Goal: Transaction & Acquisition: Book appointment/travel/reservation

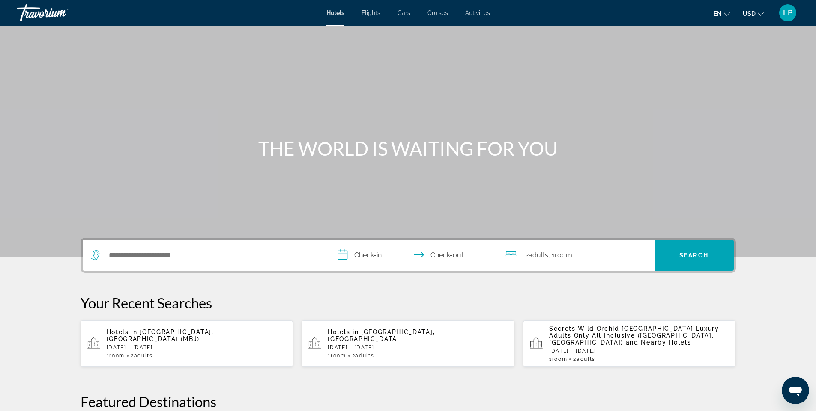
click at [438, 12] on span "Cruises" at bounding box center [438, 12] width 21 height 7
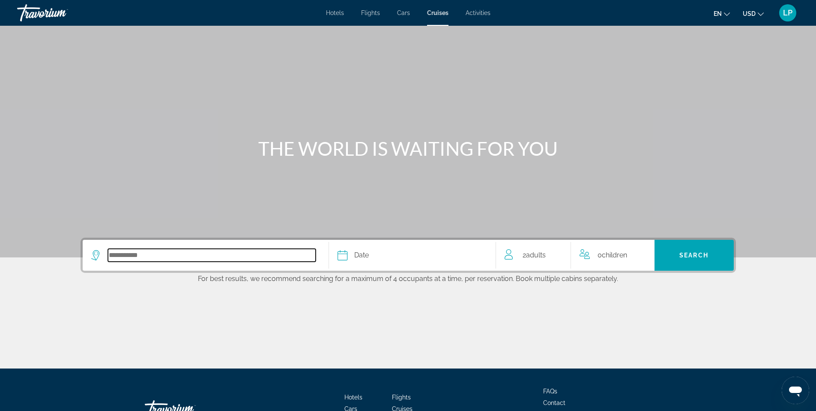
click at [132, 256] on input "Select cruise destination" at bounding box center [212, 255] width 208 height 13
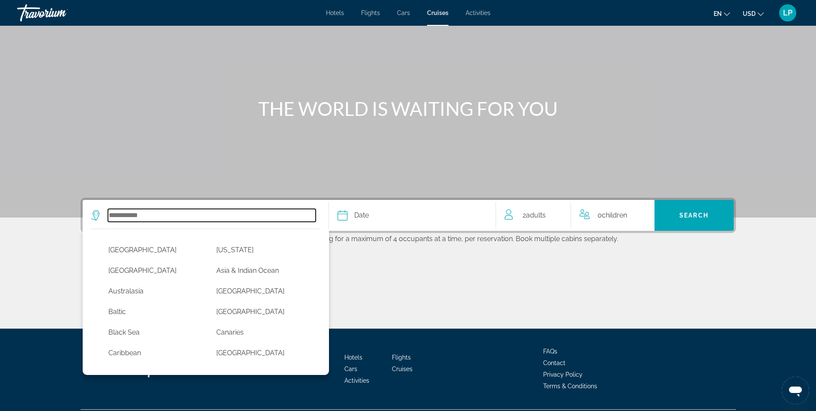
scroll to position [63, 0]
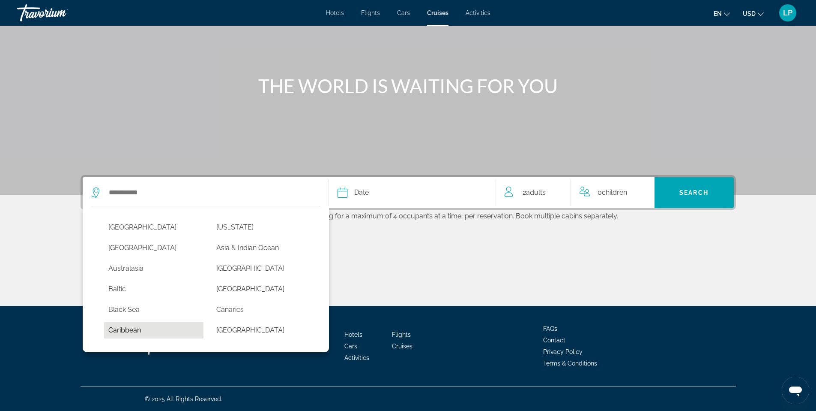
click at [139, 327] on button "Caribbean" at bounding box center [154, 330] width 100 height 16
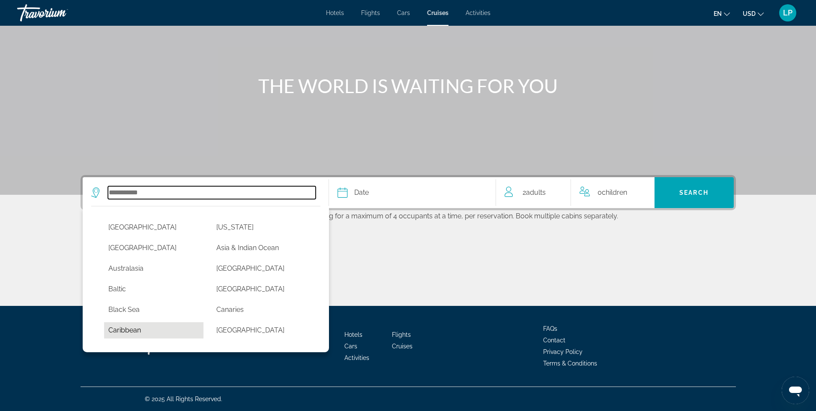
type input "*********"
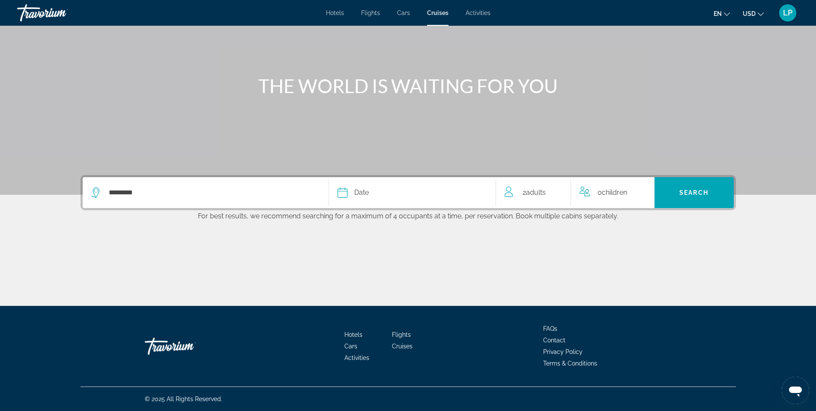
click at [477, 196] on div "Date" at bounding box center [413, 192] width 150 height 12
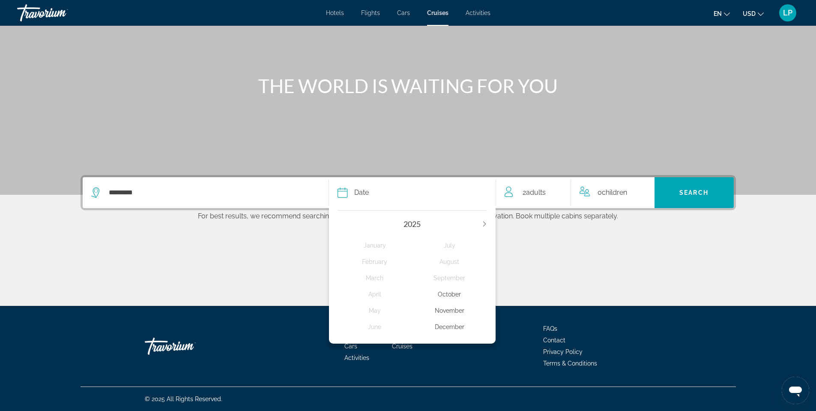
click at [455, 307] on div "November" at bounding box center [449, 310] width 75 height 15
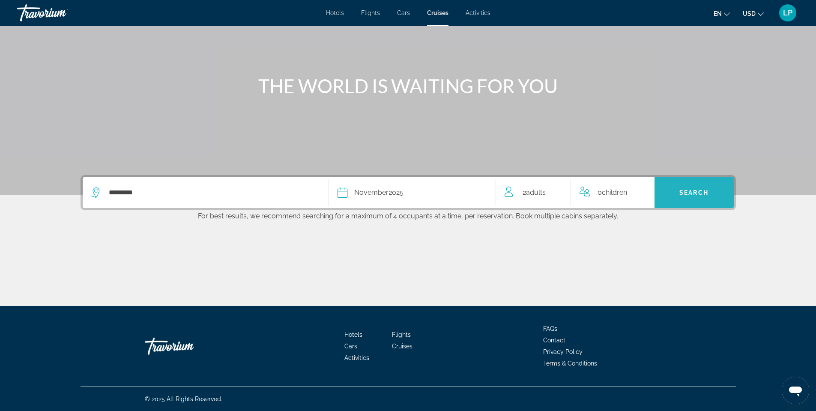
click at [669, 198] on span "Search" at bounding box center [694, 192] width 79 height 21
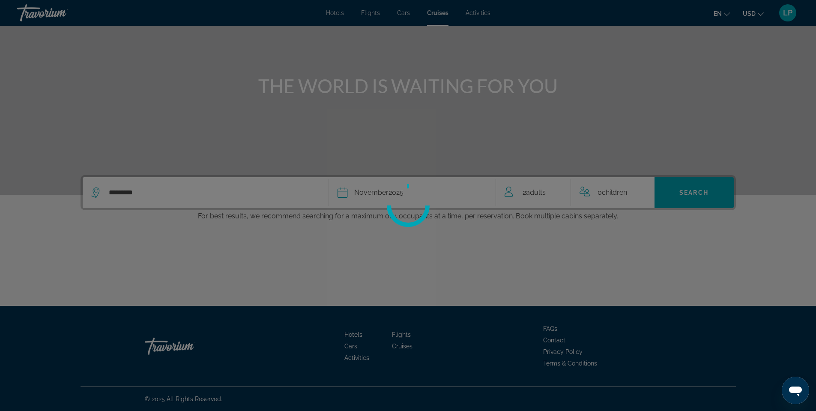
click at [669, 197] on div at bounding box center [408, 205] width 816 height 411
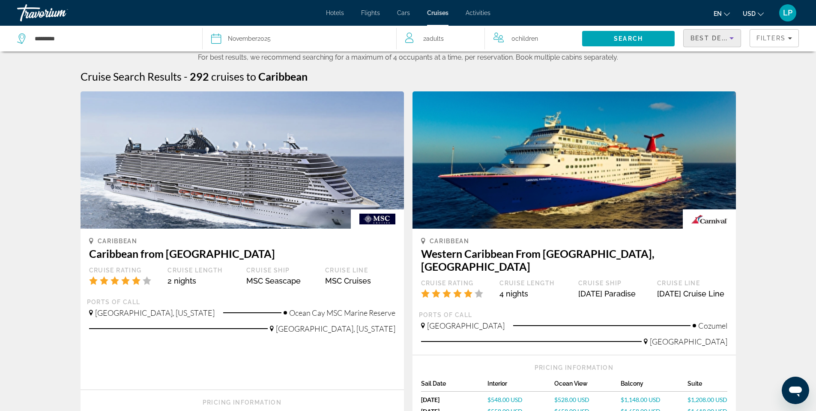
click at [691, 42] on div "Best Deals" at bounding box center [710, 38] width 39 height 10
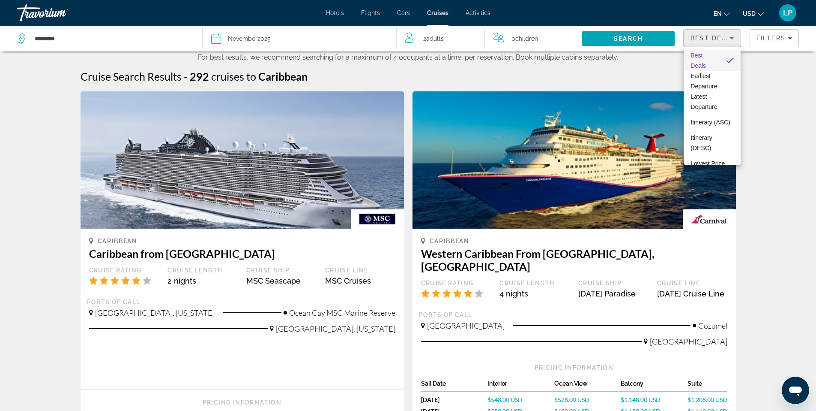
click at [640, 71] on div at bounding box center [408, 205] width 816 height 411
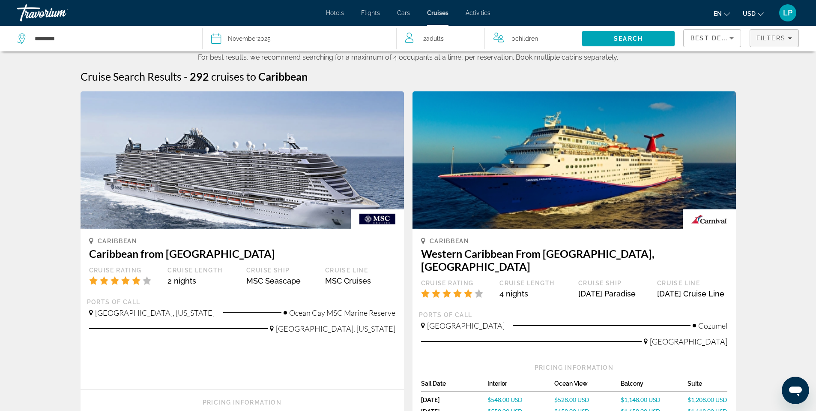
click at [775, 45] on span "Filters" at bounding box center [774, 38] width 48 height 21
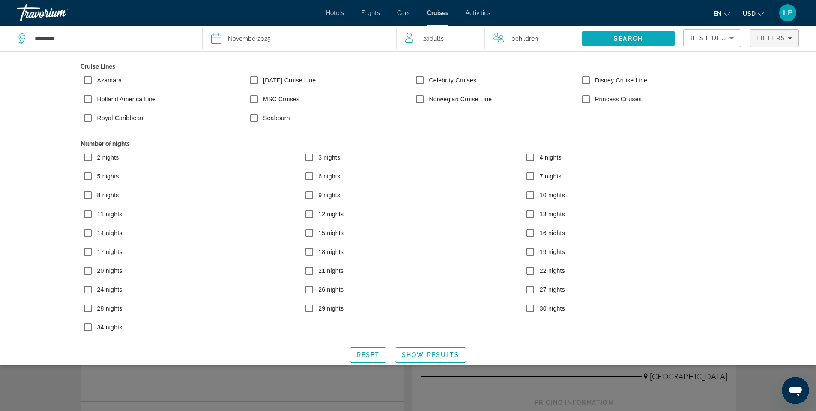
click at [647, 41] on span "Search" at bounding box center [628, 38] width 93 height 21
click at [627, 42] on span "Search" at bounding box center [628, 38] width 93 height 21
click at [632, 36] on span "Search" at bounding box center [628, 38] width 29 height 7
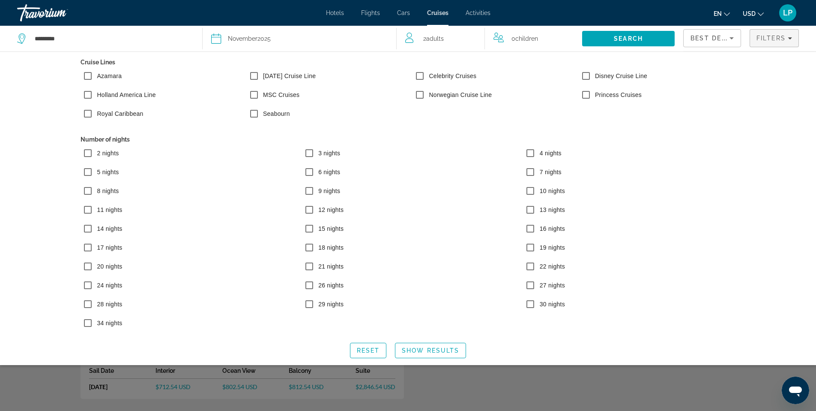
scroll to position [6, 0]
click at [442, 347] on span "Show Results" at bounding box center [430, 348] width 57 height 7
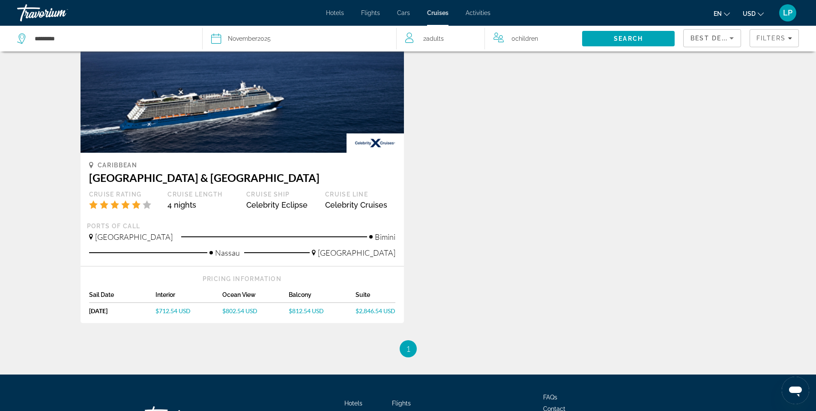
scroll to position [74, 0]
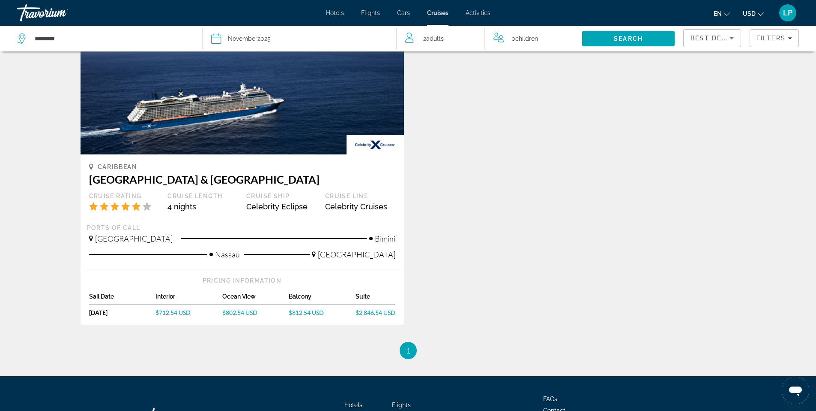
click at [380, 315] on span "$2,846.54 USD" at bounding box center [376, 312] width 40 height 7
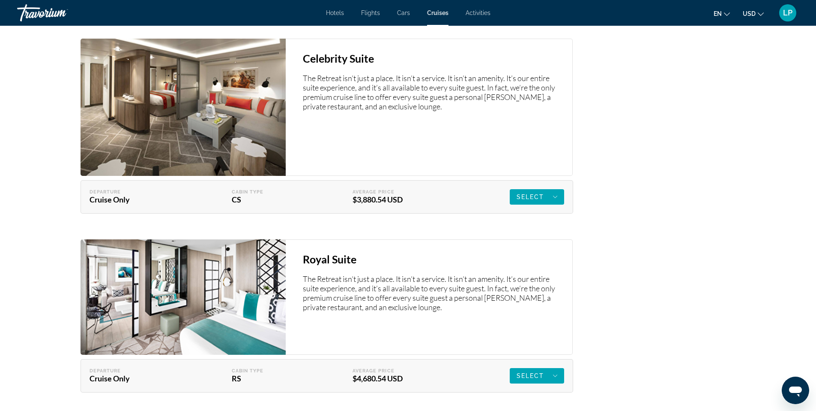
scroll to position [2018, 0]
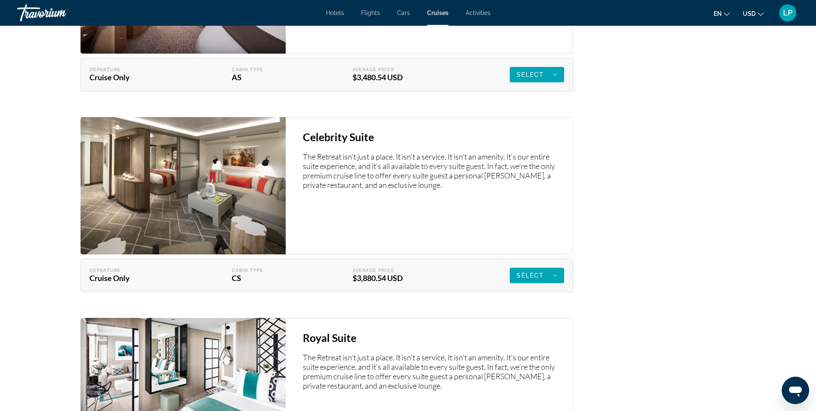
click at [234, 366] on img "Main content" at bounding box center [183, 375] width 205 height 115
click at [237, 380] on img "Main content" at bounding box center [183, 375] width 205 height 115
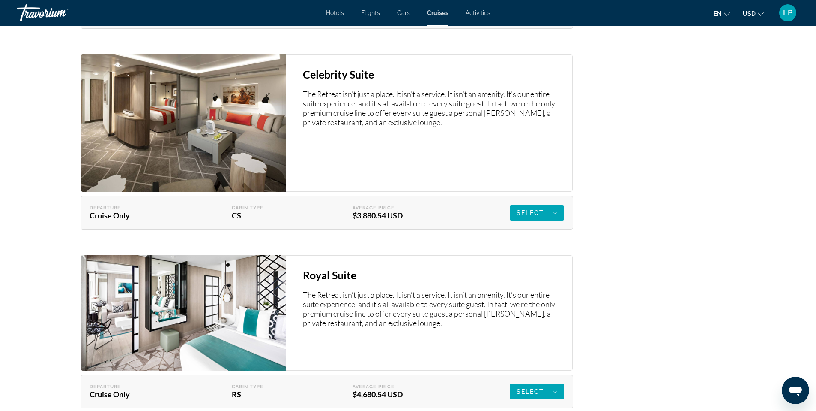
scroll to position [2174, 0]
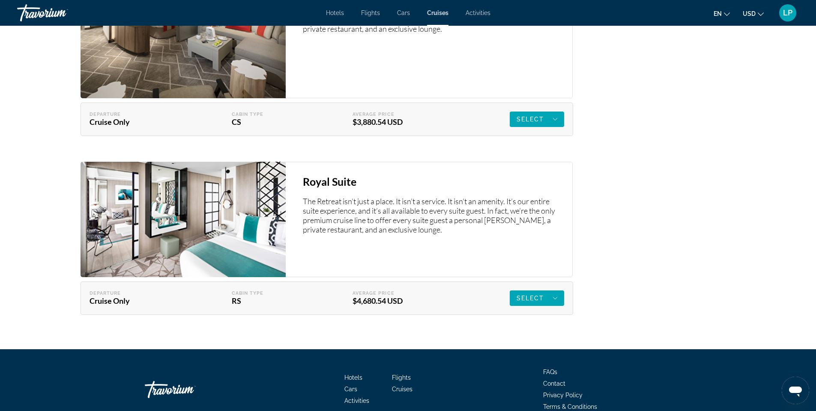
click at [525, 309] on div "Departure Cruise Only Cabin Type RS Average Price $4,680.54 USD Select Deselect" at bounding box center [327, 297] width 493 height 33
click at [530, 293] on div "Select" at bounding box center [537, 298] width 41 height 10
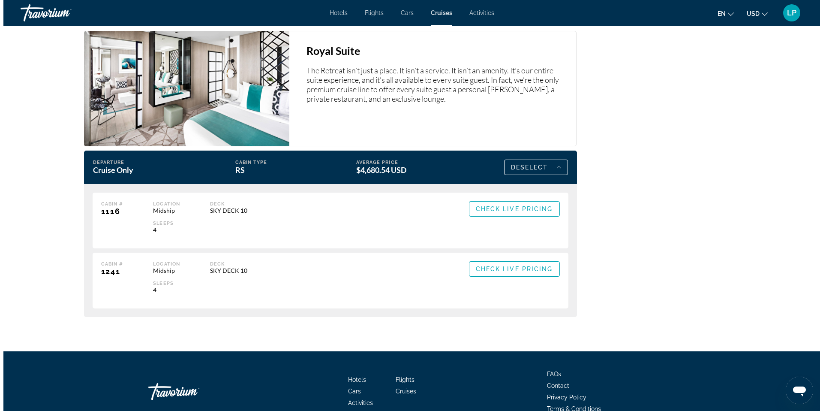
scroll to position [1978, 0]
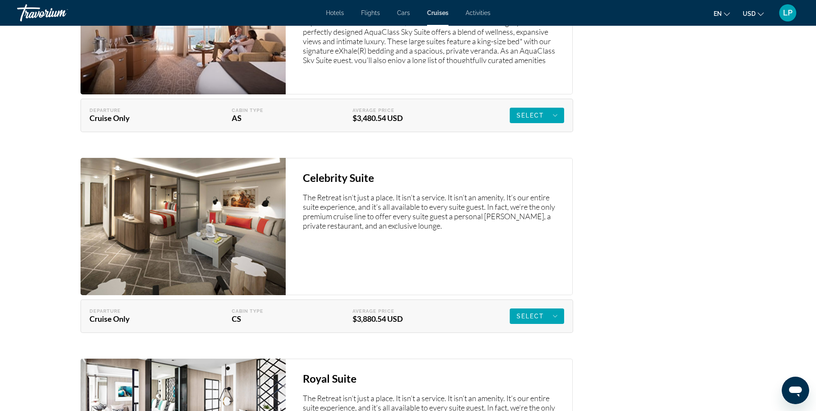
click at [236, 227] on img "Main content" at bounding box center [183, 226] width 205 height 137
